Goal: Transaction & Acquisition: Book appointment/travel/reservation

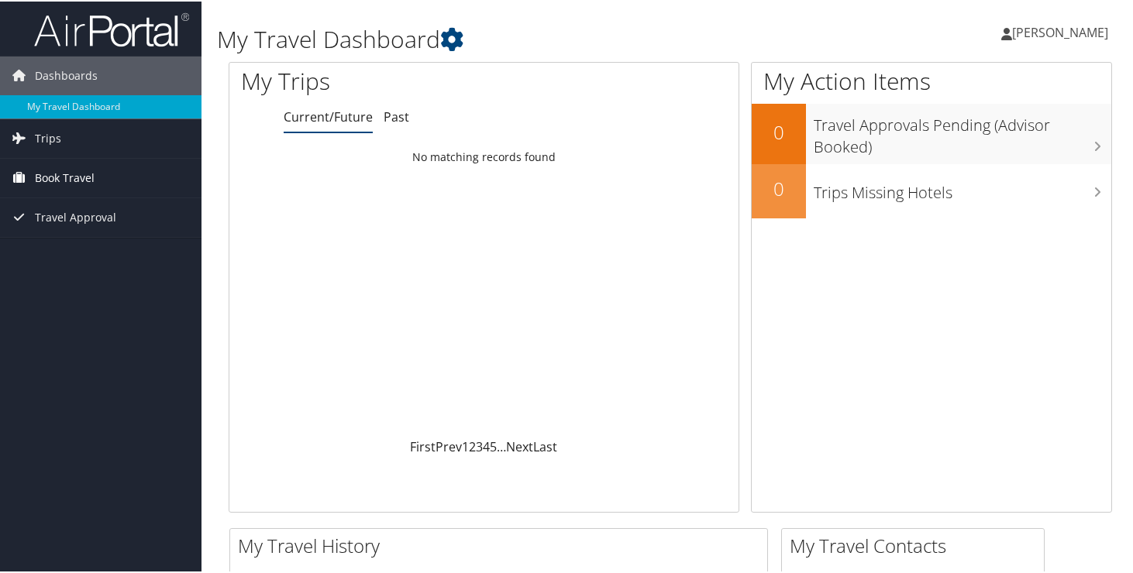
click at [50, 174] on span "Book Travel" at bounding box center [65, 176] width 60 height 39
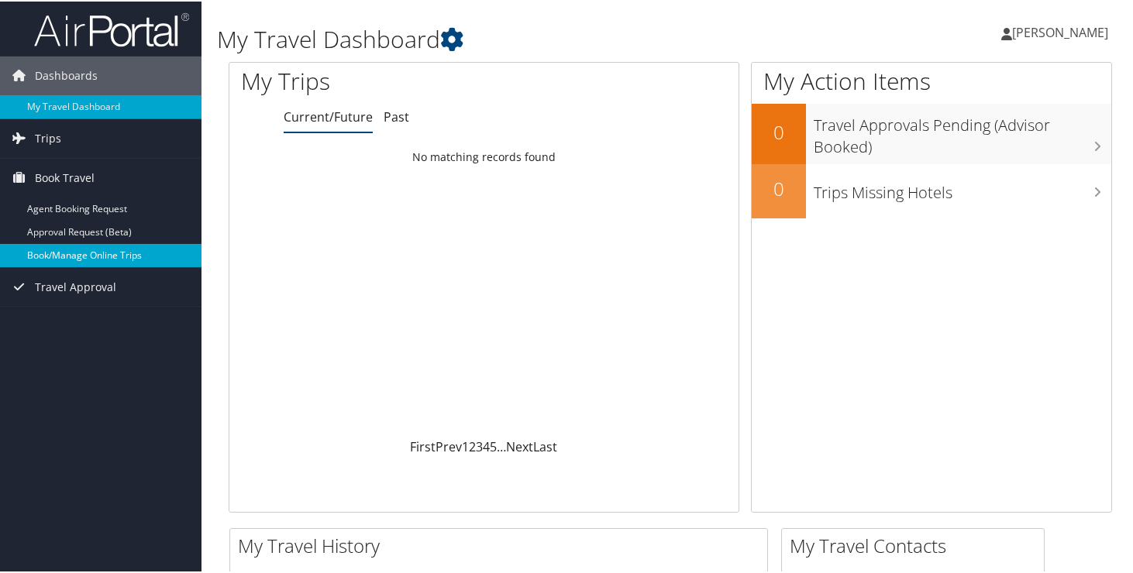
click at [51, 252] on link "Book/Manage Online Trips" at bounding box center [100, 254] width 201 height 23
click at [111, 255] on link "Book/Manage Online Trips" at bounding box center [100, 254] width 201 height 23
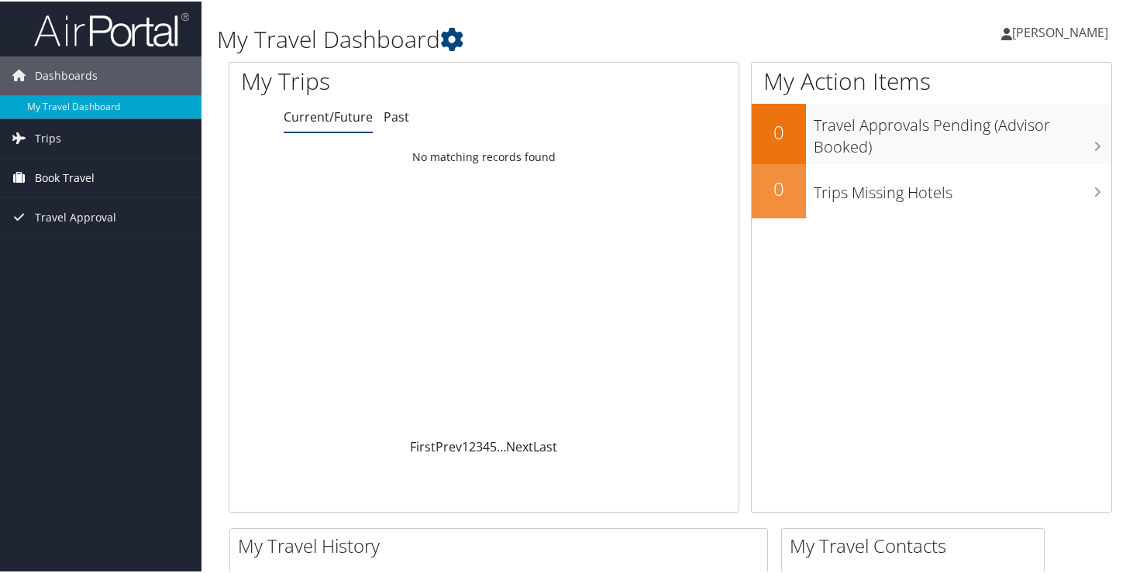
click at [70, 177] on span "Book Travel" at bounding box center [65, 176] width 60 height 39
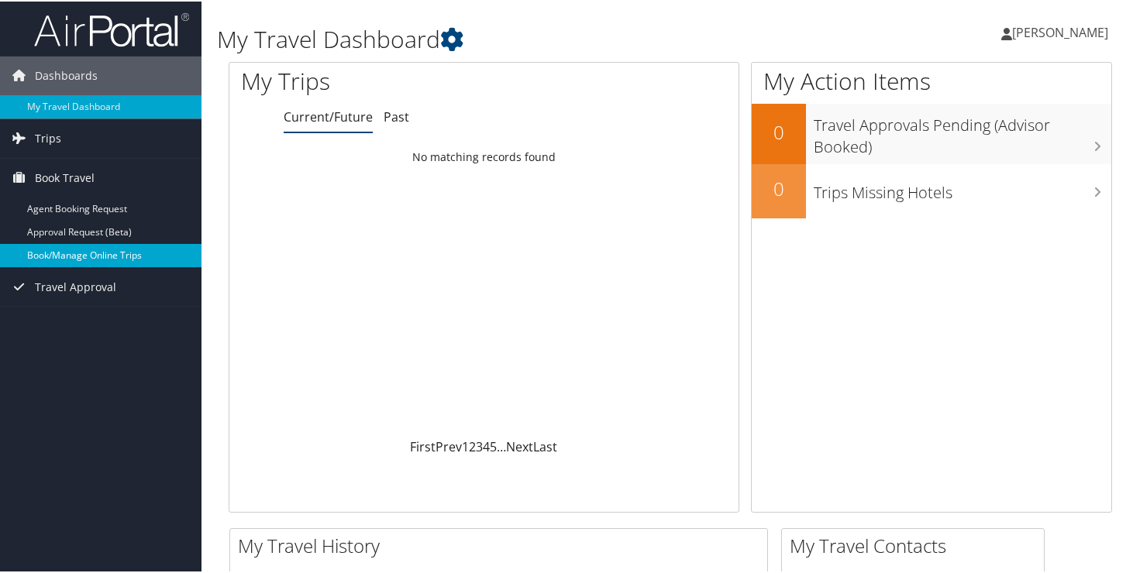
click at [73, 252] on link "Book/Manage Online Trips" at bounding box center [100, 254] width 201 height 23
